Goal: Information Seeking & Learning: Learn about a topic

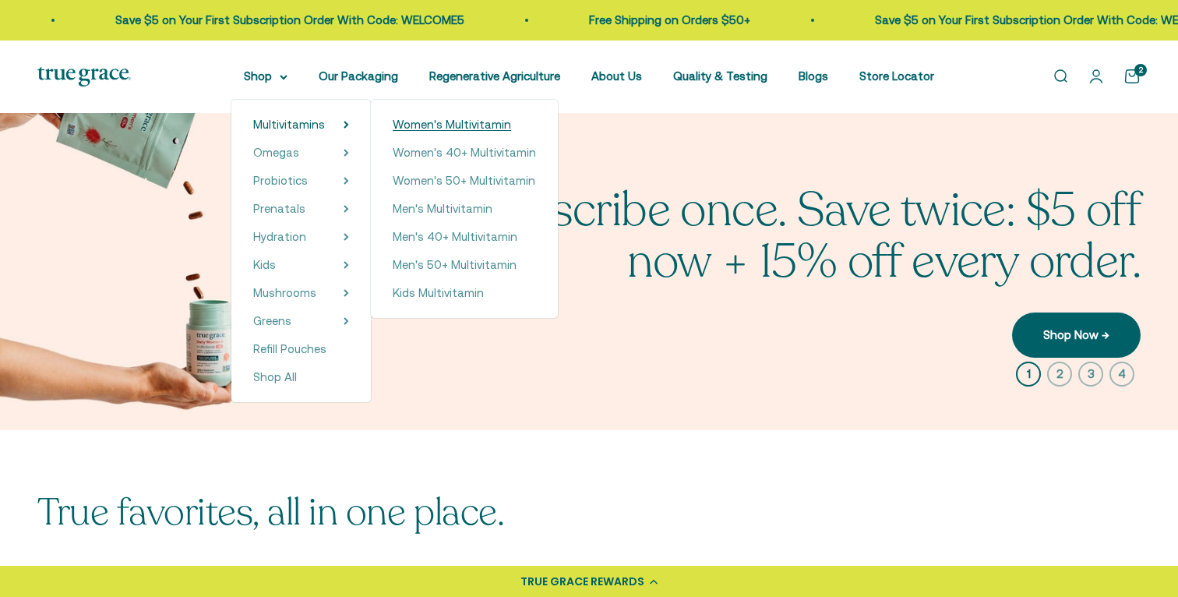
click at [459, 120] on span "Women's Multivitamin" at bounding box center [452, 124] width 118 height 13
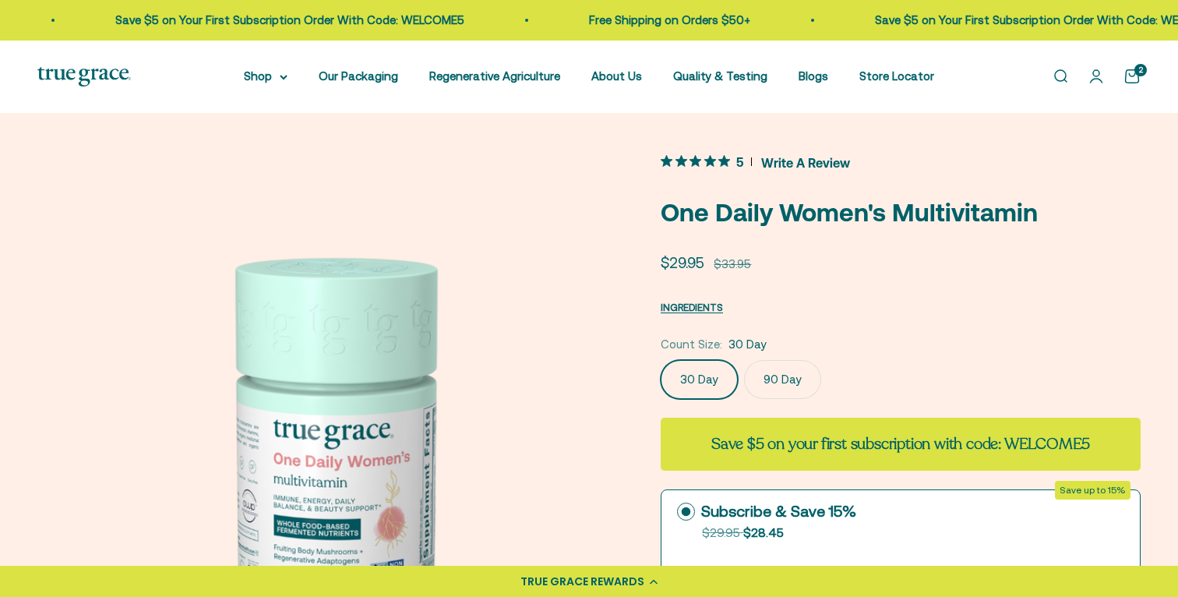
click at [819, 162] on span "Write A Review" at bounding box center [805, 161] width 89 height 23
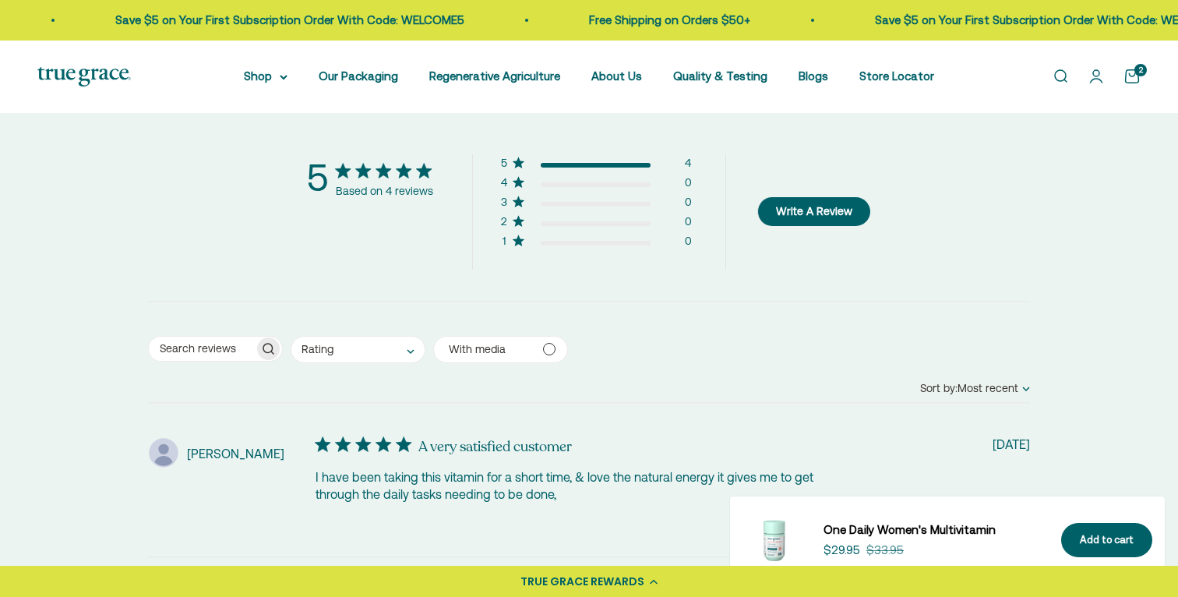
scroll to position [3031, 0]
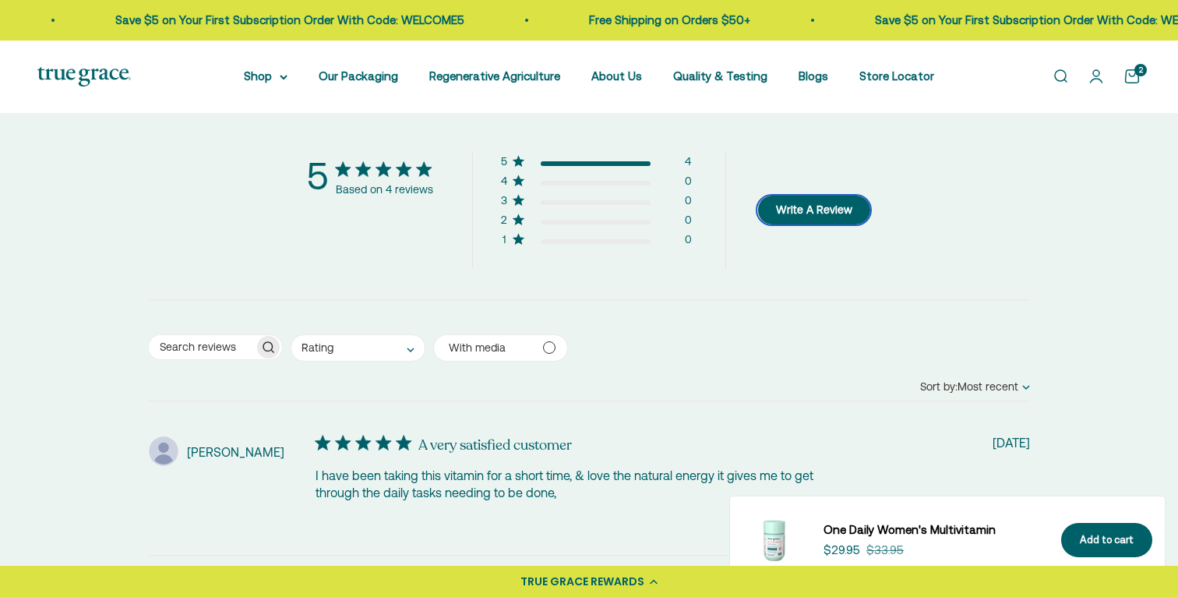
click at [845, 203] on button "Write A Review" at bounding box center [813, 210] width 113 height 29
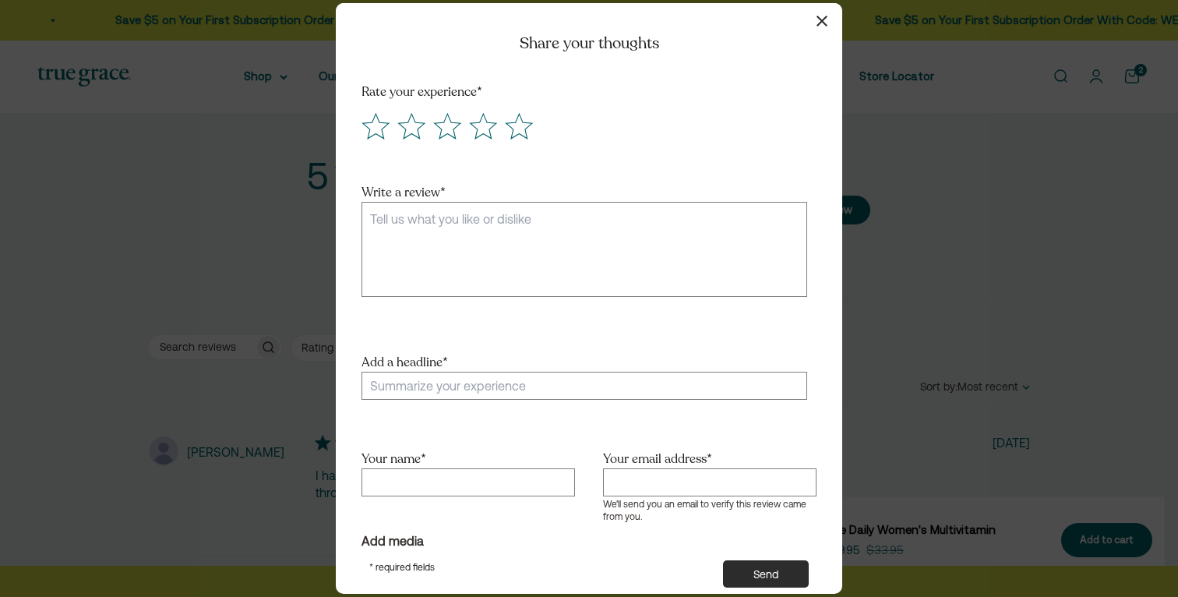
click at [819, 17] on icon "button" at bounding box center [822, 21] width 11 height 11
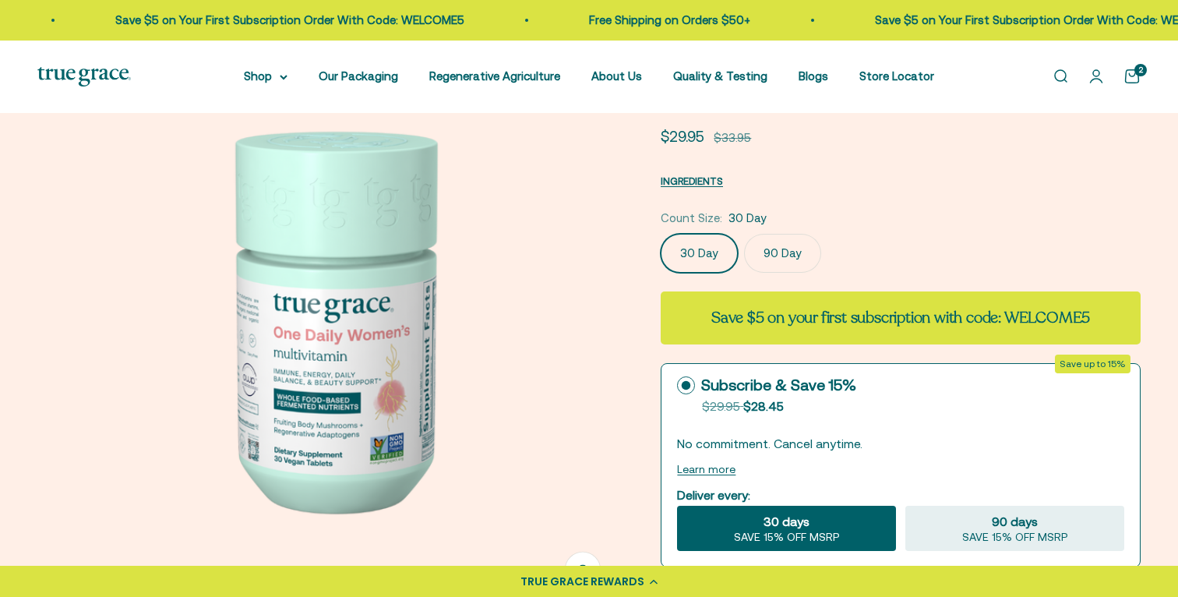
scroll to position [123, 0]
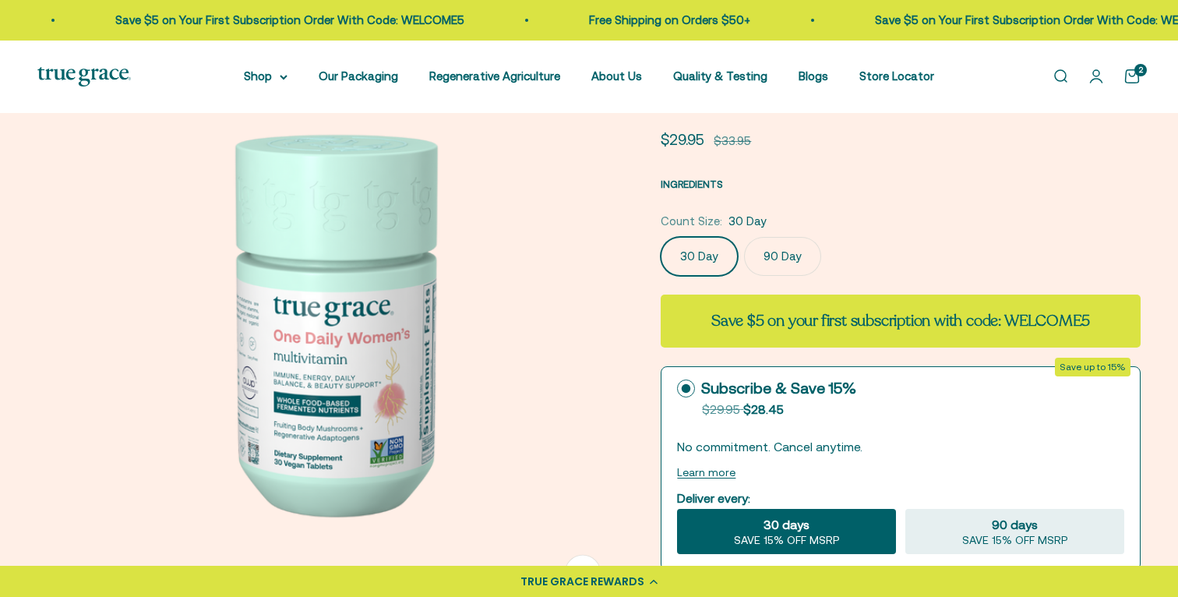
click at [700, 182] on span "INGREDIENTS" at bounding box center [692, 184] width 62 height 12
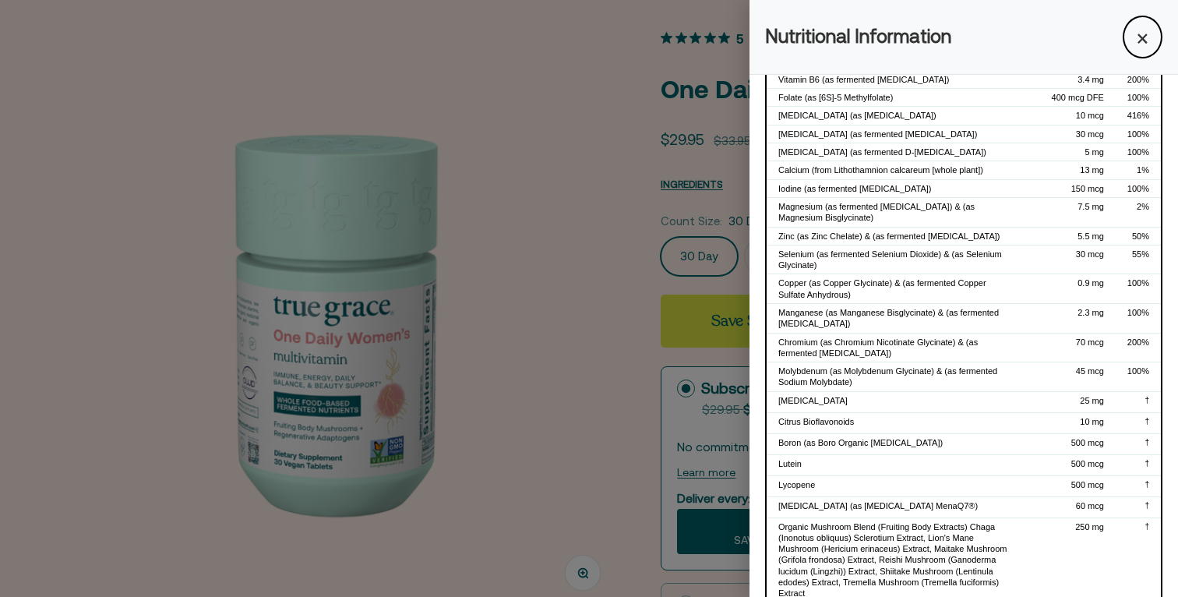
scroll to position [0, 0]
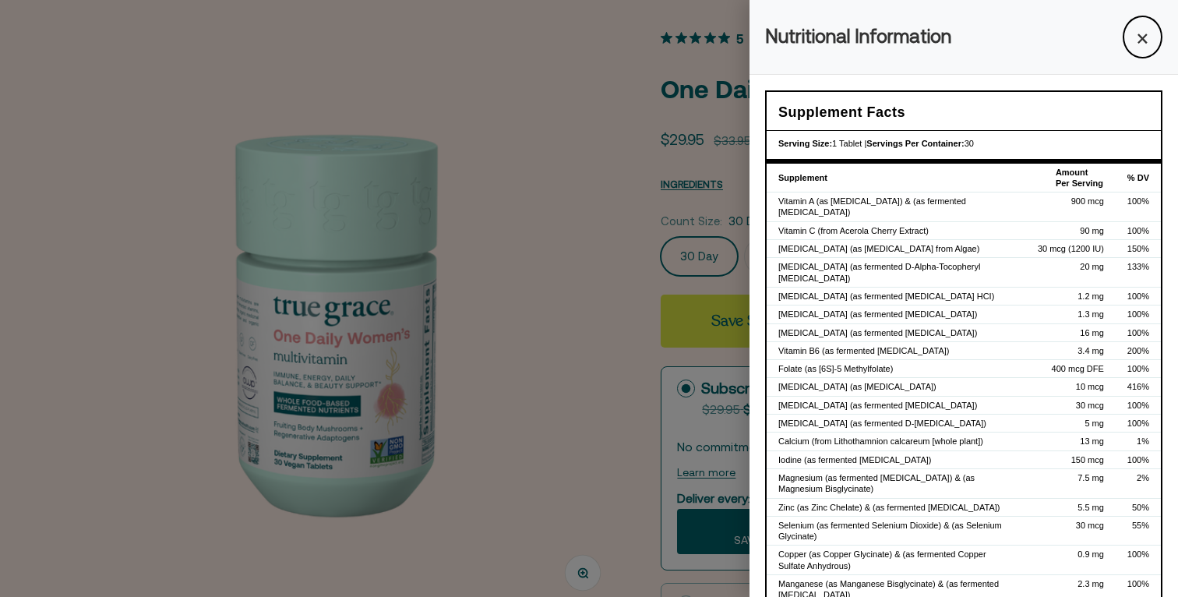
click at [588, 247] on div at bounding box center [589, 298] width 1178 height 597
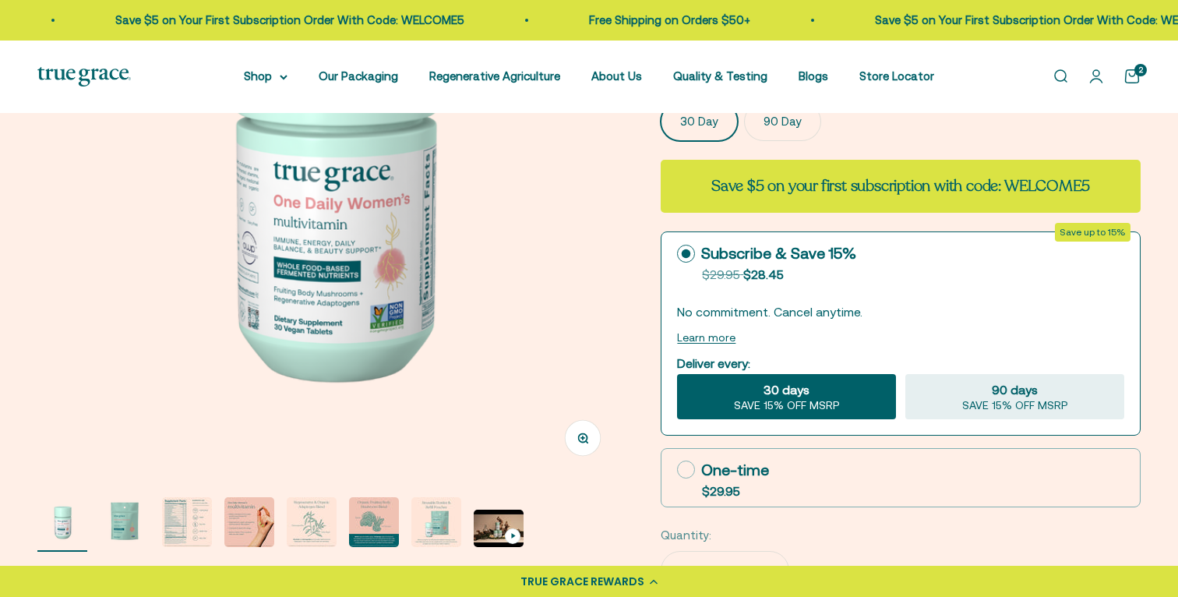
scroll to position [279, 0]
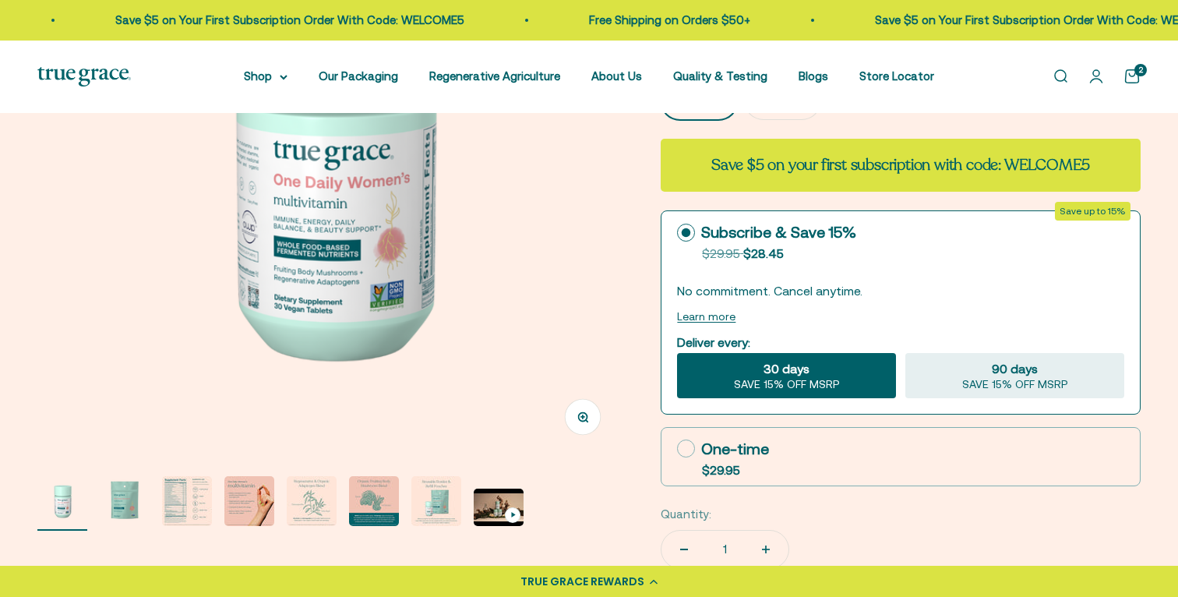
click at [191, 496] on img "Go to item 3" at bounding box center [187, 501] width 50 height 50
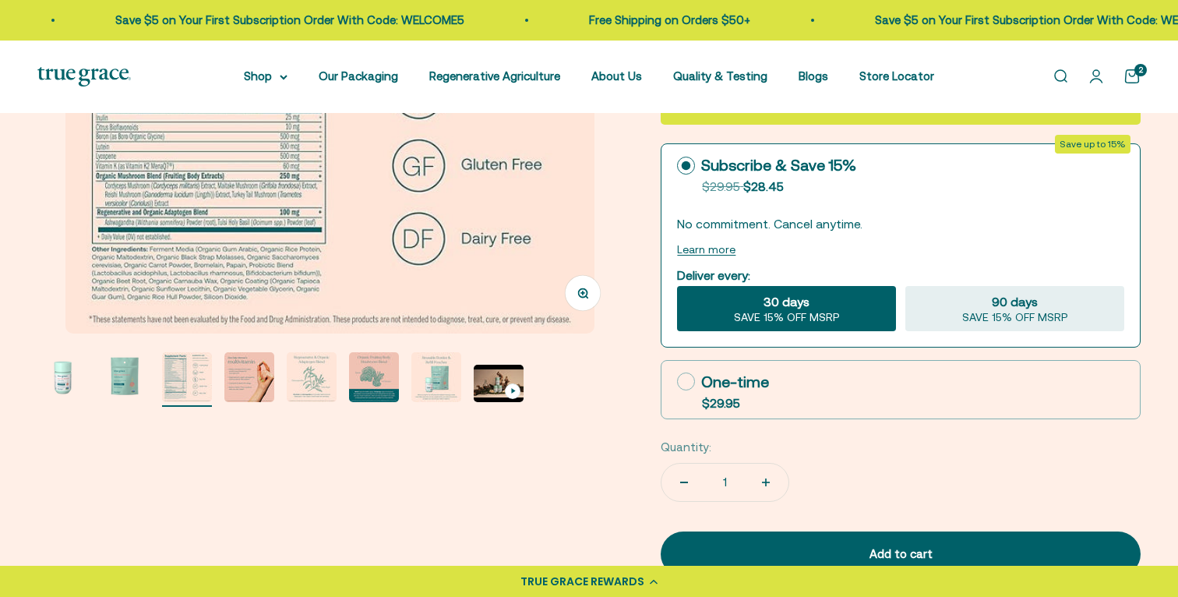
scroll to position [348, 0]
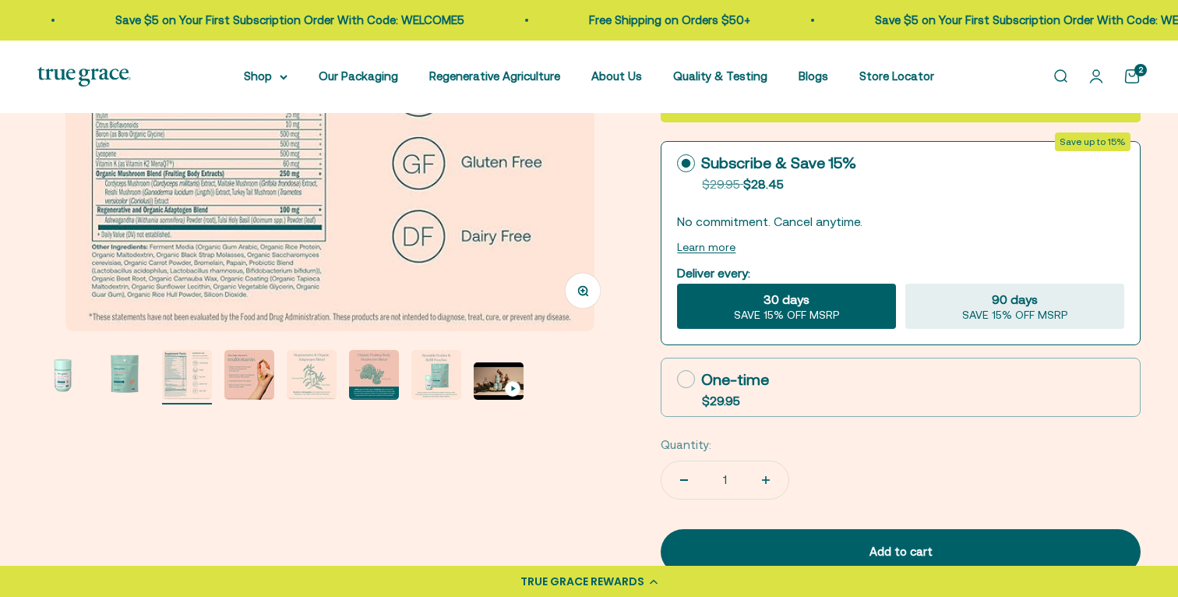
click at [505, 382] on img "Go to item 8" at bounding box center [499, 380] width 50 height 37
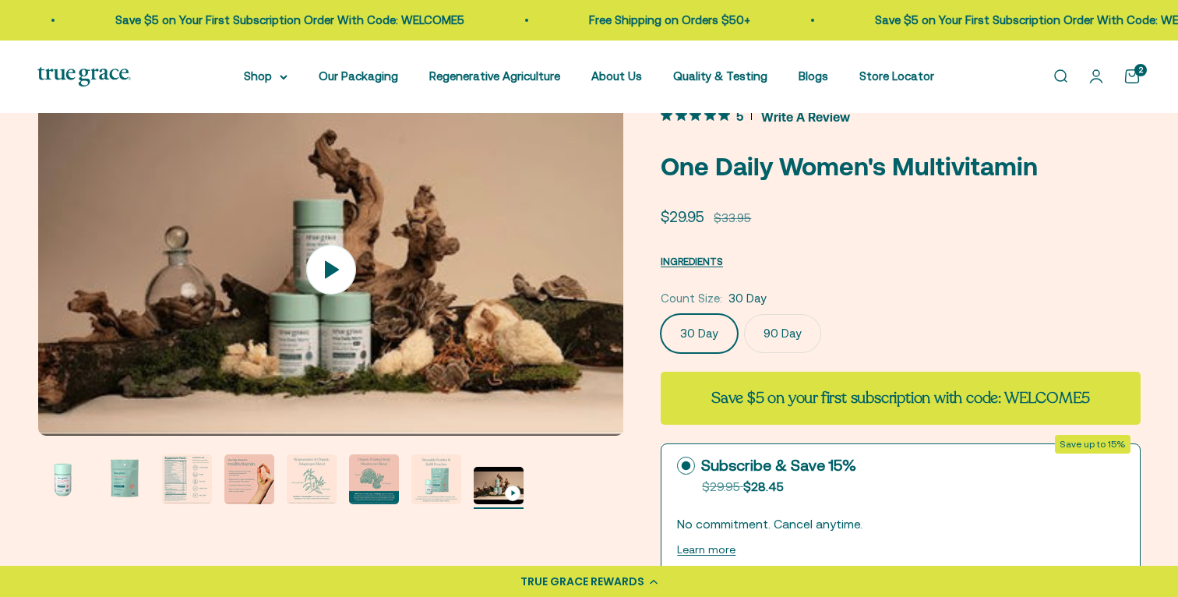
scroll to position [10, 0]
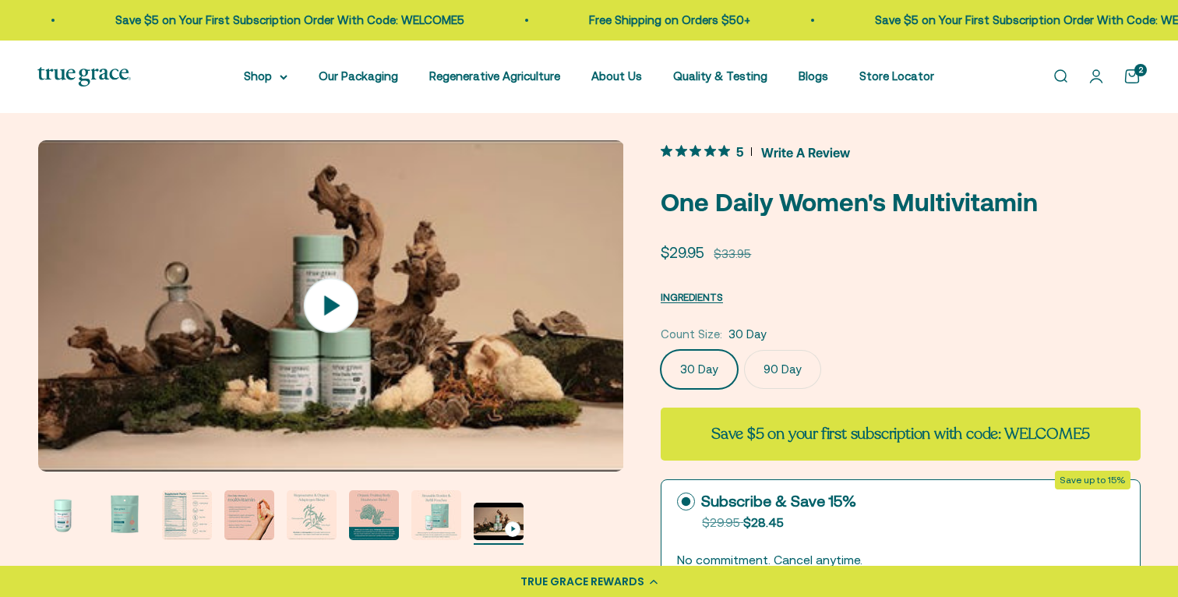
click at [335, 305] on icon at bounding box center [332, 304] width 16 height 19
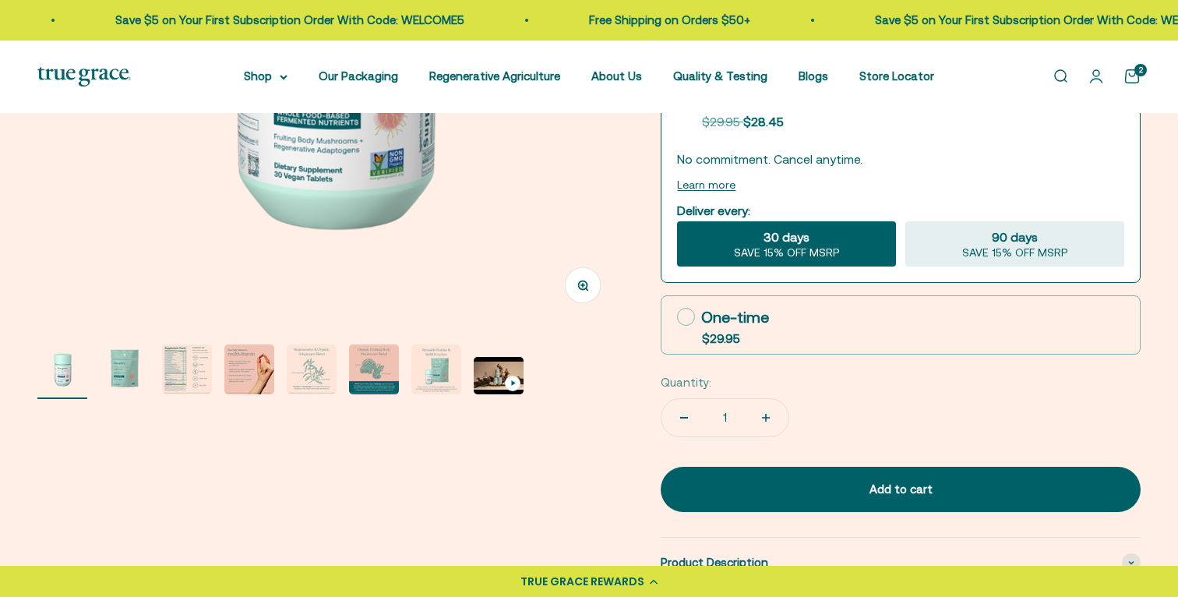
scroll to position [412, 0]
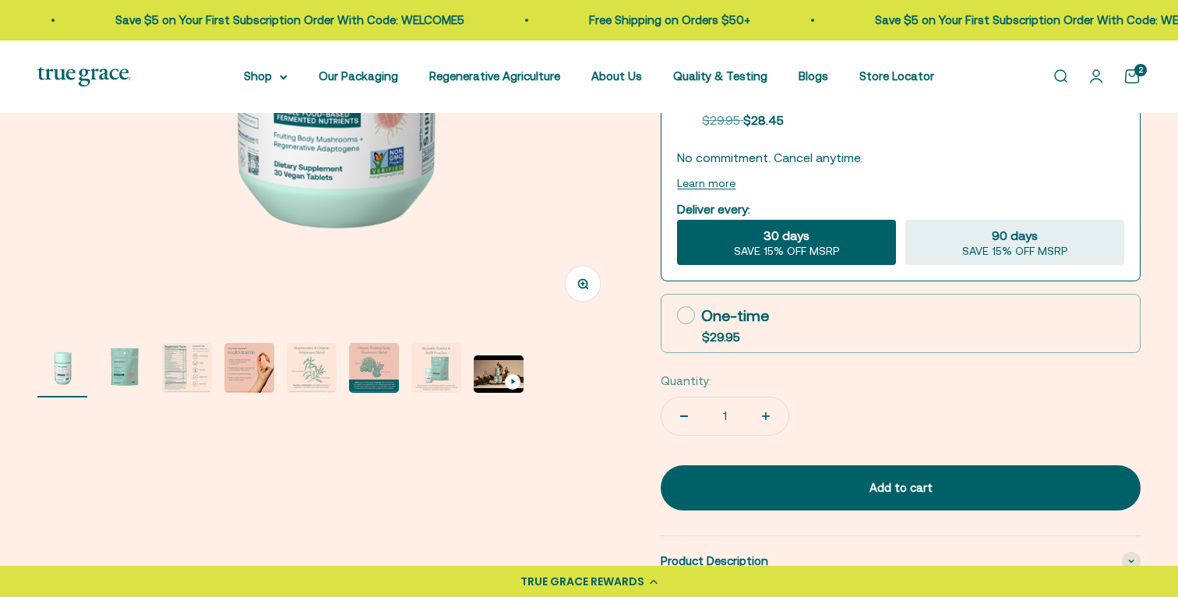
click at [181, 371] on img "Go to item 3" at bounding box center [187, 368] width 50 height 50
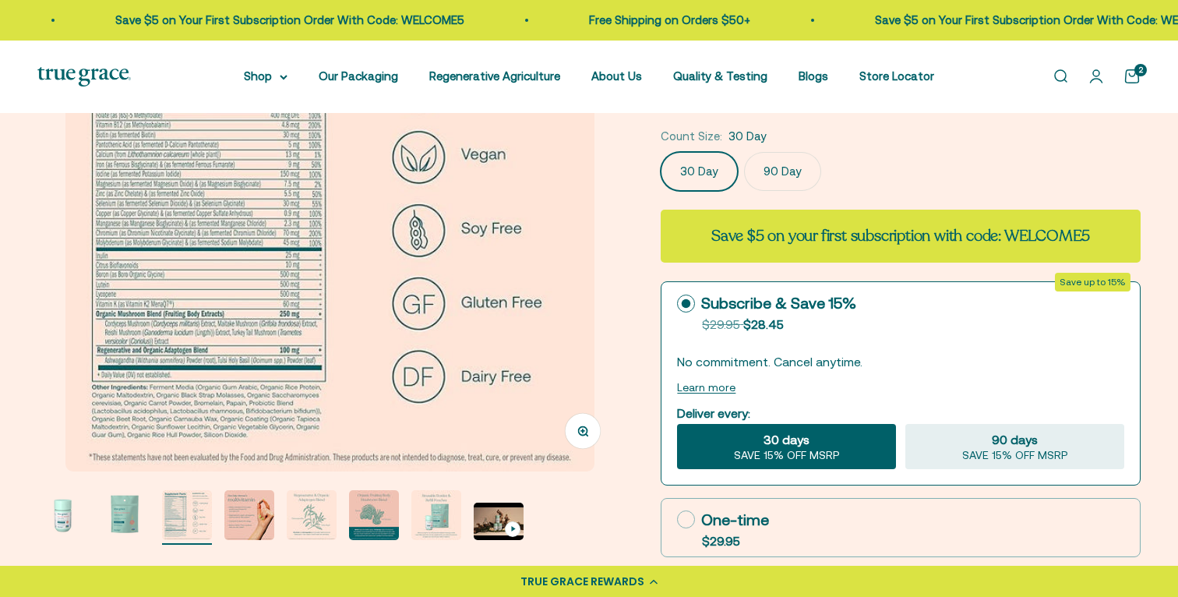
scroll to position [210, 0]
